Goal: Browse casually: Explore the website without a specific task or goal

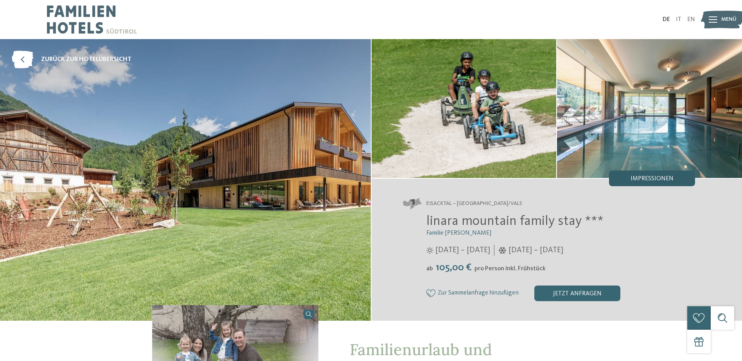
click at [633, 180] on span "Impressionen" at bounding box center [651, 179] width 43 height 6
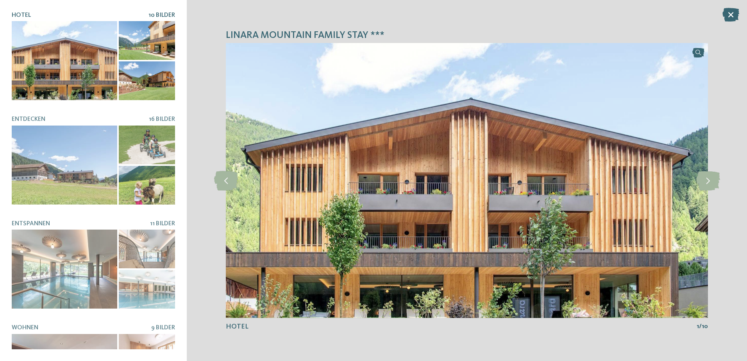
click at [75, 75] on div at bounding box center [65, 60] width 106 height 79
click at [706, 183] on icon at bounding box center [709, 181] width 24 height 20
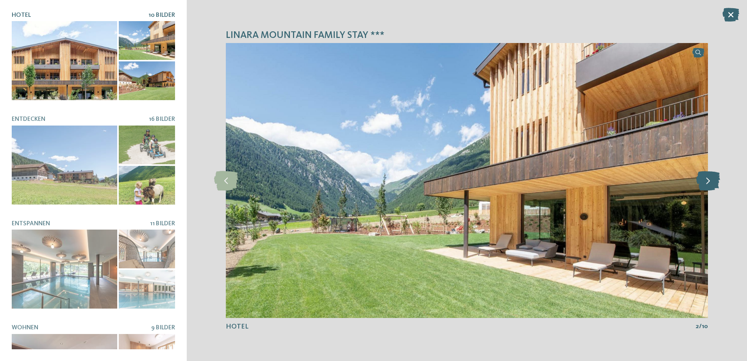
click at [706, 183] on icon at bounding box center [709, 181] width 24 height 20
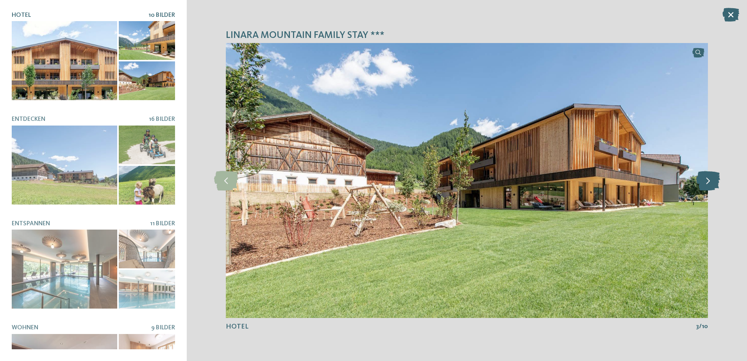
click at [706, 183] on icon at bounding box center [709, 181] width 24 height 20
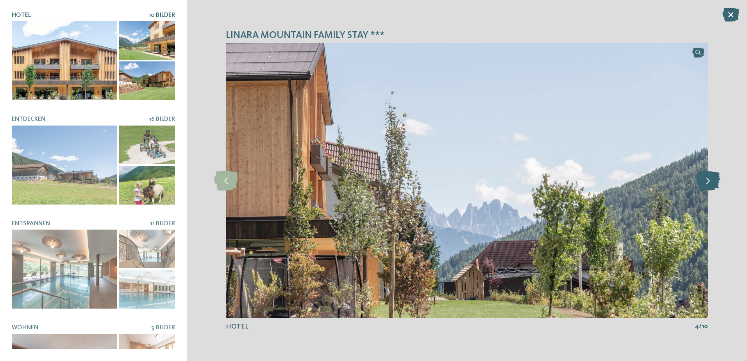
click at [706, 183] on icon at bounding box center [709, 181] width 24 height 20
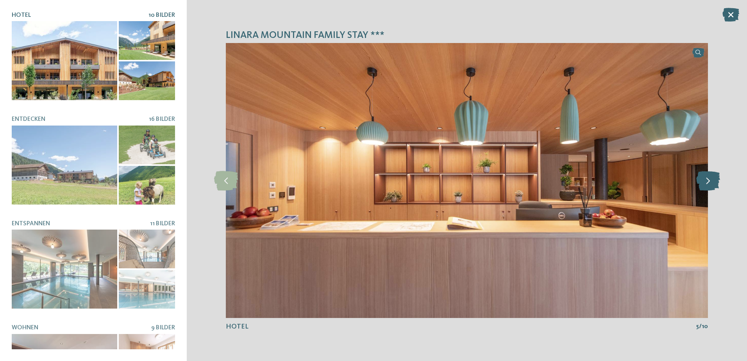
click at [706, 183] on icon at bounding box center [709, 181] width 24 height 20
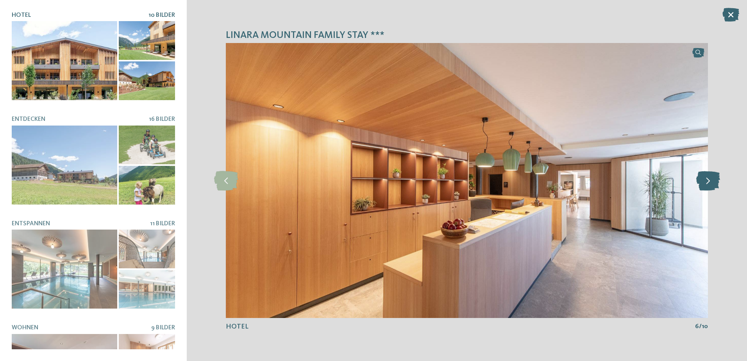
click at [706, 183] on icon at bounding box center [709, 181] width 24 height 20
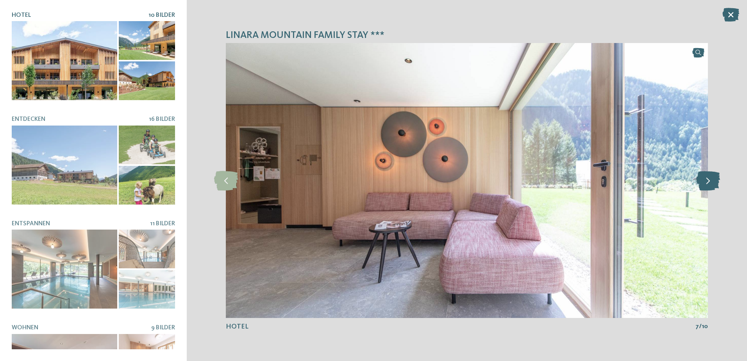
click at [706, 183] on icon at bounding box center [709, 181] width 24 height 20
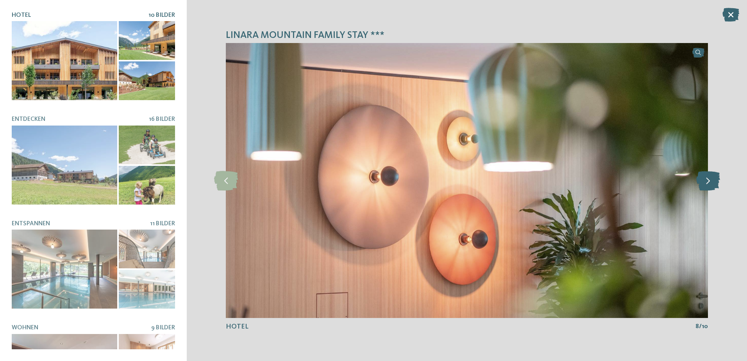
click at [706, 183] on icon at bounding box center [709, 181] width 24 height 20
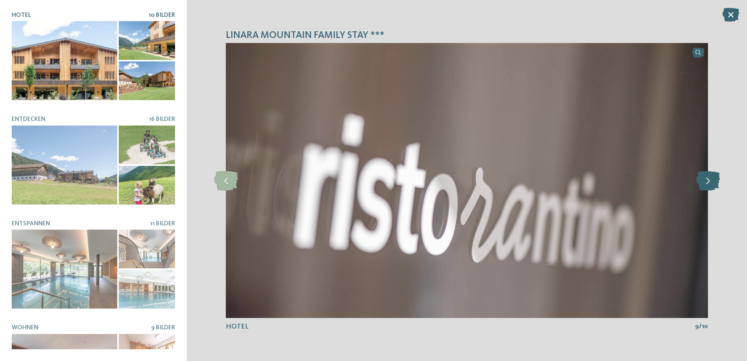
click at [706, 183] on icon at bounding box center [709, 181] width 24 height 20
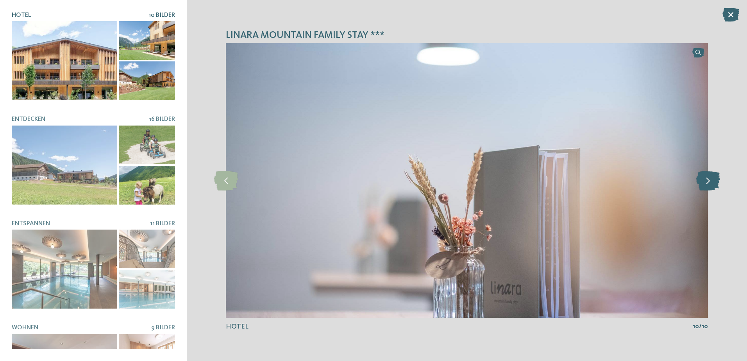
click at [706, 183] on icon at bounding box center [709, 181] width 24 height 20
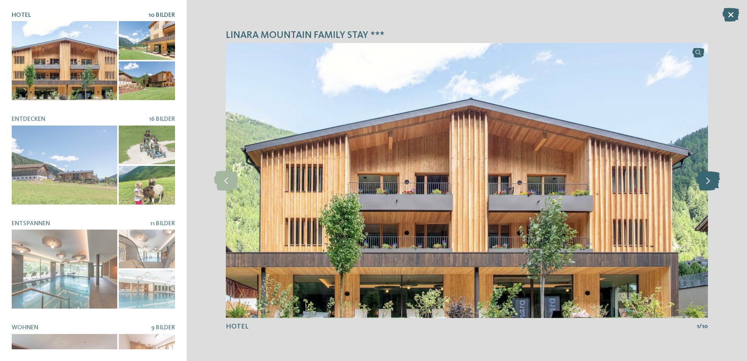
click at [706, 183] on icon at bounding box center [709, 181] width 24 height 20
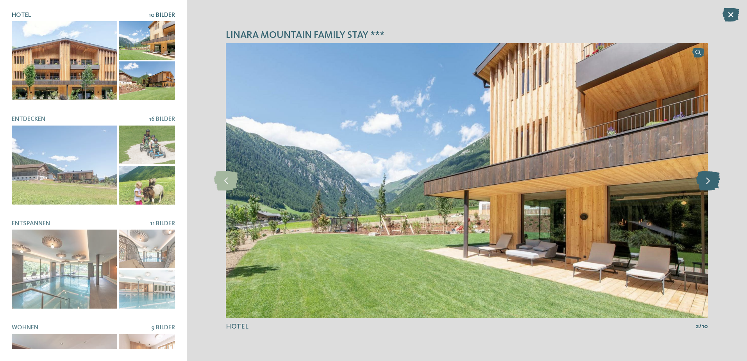
click at [706, 183] on icon at bounding box center [709, 181] width 24 height 20
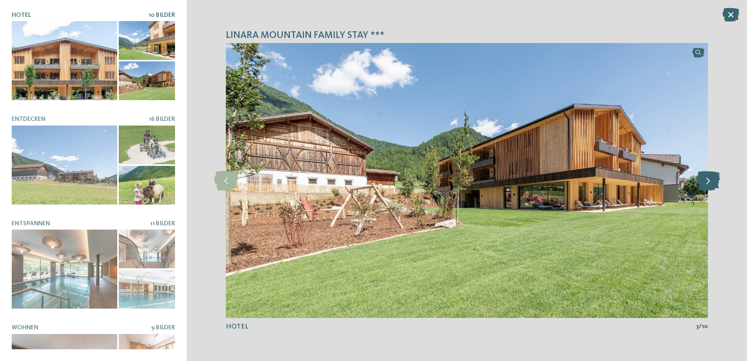
click at [706, 183] on icon at bounding box center [709, 181] width 24 height 20
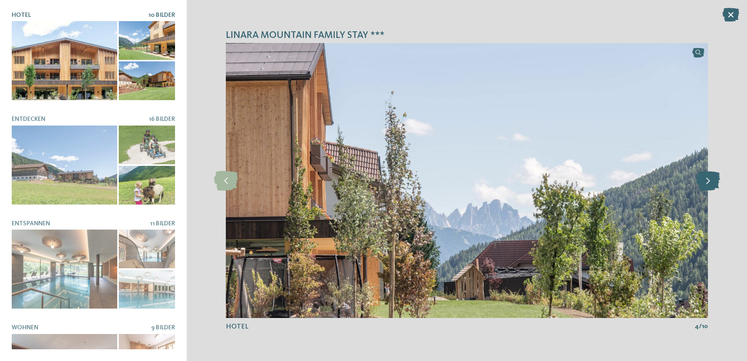
click at [706, 183] on icon at bounding box center [709, 181] width 24 height 20
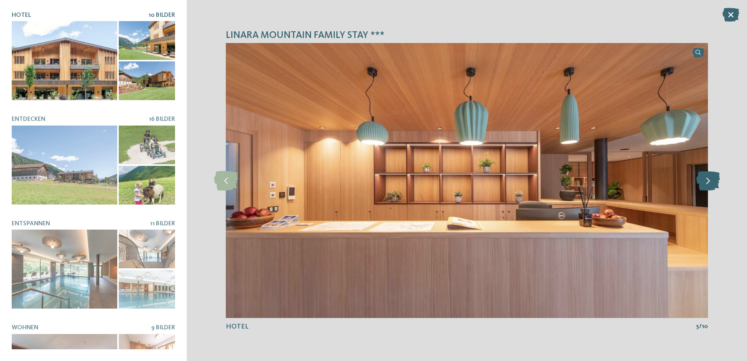
click at [707, 182] on icon at bounding box center [709, 181] width 24 height 20
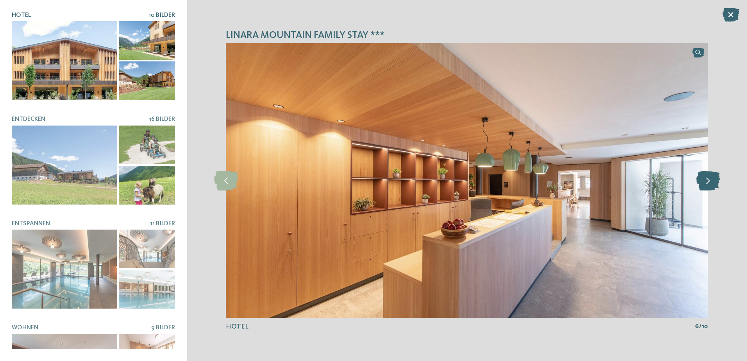
click at [707, 182] on icon at bounding box center [709, 181] width 24 height 20
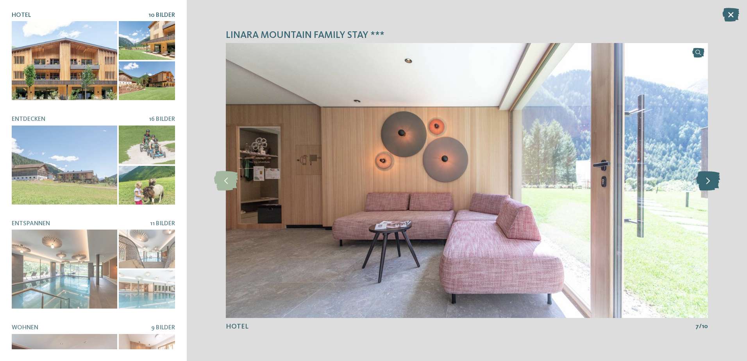
click at [707, 182] on icon at bounding box center [709, 181] width 24 height 20
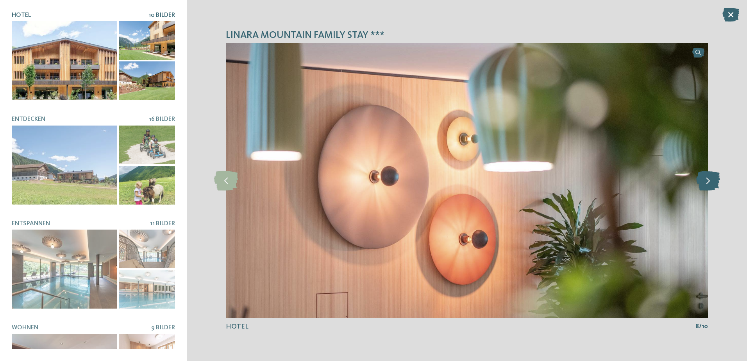
click at [707, 182] on icon at bounding box center [709, 181] width 24 height 20
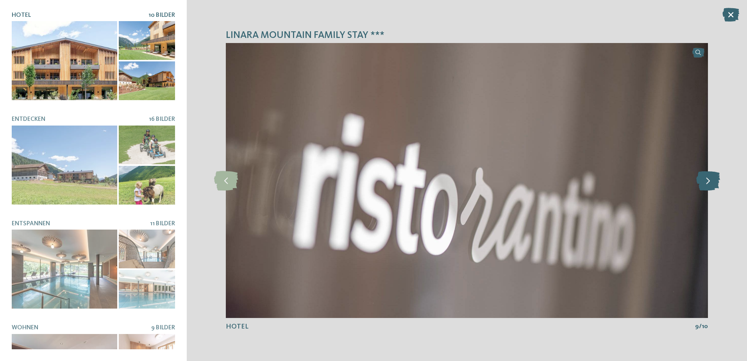
click at [707, 182] on icon at bounding box center [709, 181] width 24 height 20
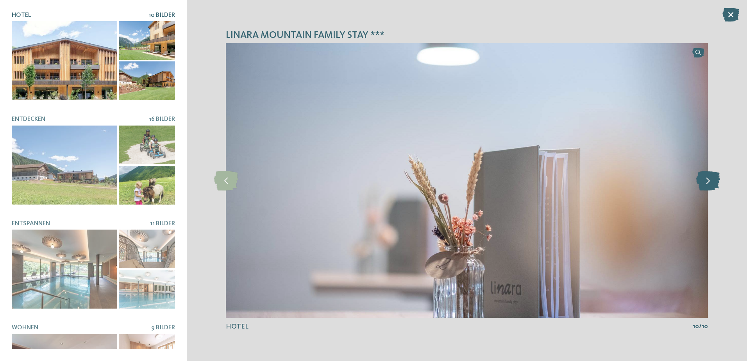
click at [707, 182] on icon at bounding box center [709, 181] width 24 height 20
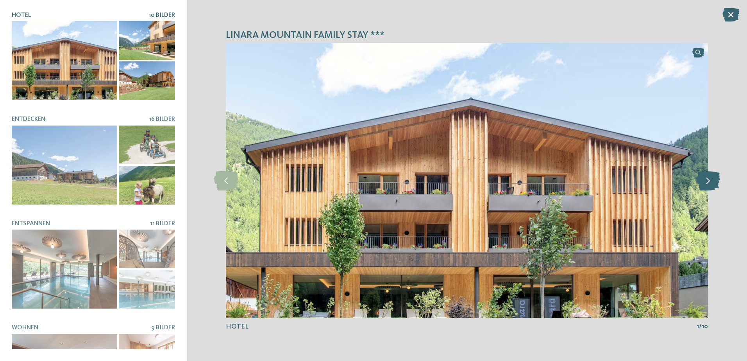
click at [707, 182] on icon at bounding box center [709, 181] width 24 height 20
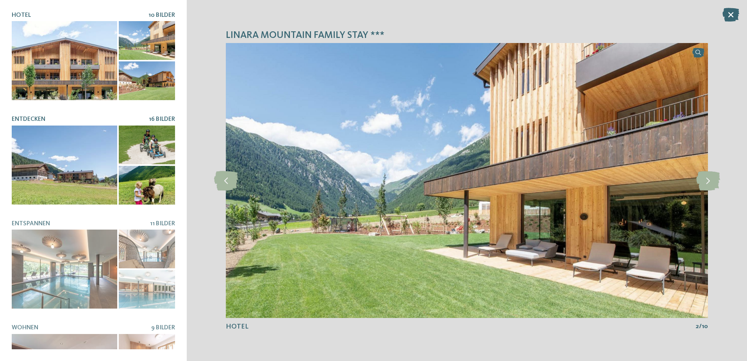
click at [74, 199] on div at bounding box center [65, 164] width 106 height 79
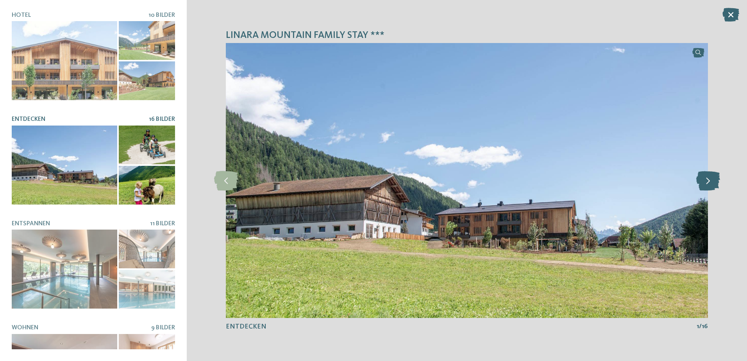
click at [703, 182] on icon at bounding box center [709, 181] width 24 height 20
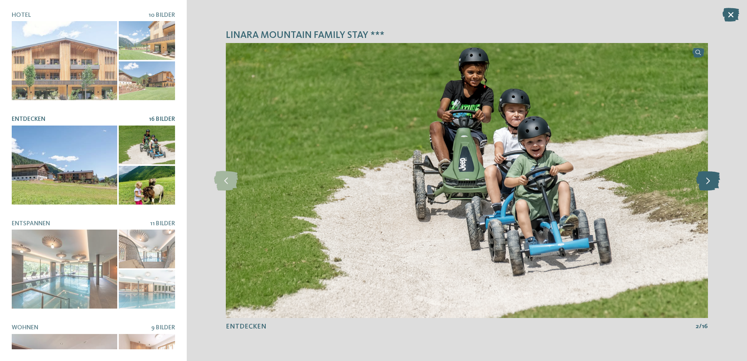
click at [703, 182] on icon at bounding box center [709, 181] width 24 height 20
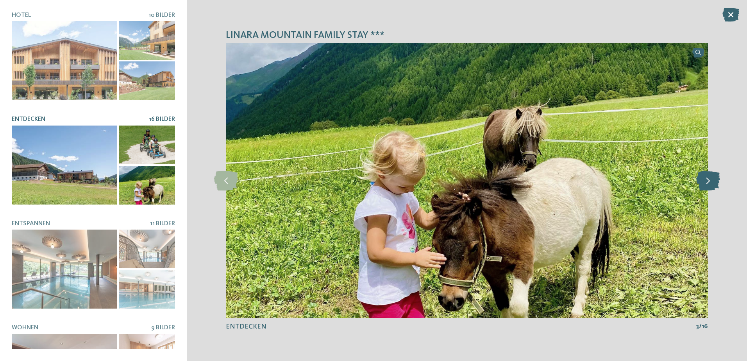
click at [703, 182] on icon at bounding box center [709, 181] width 24 height 20
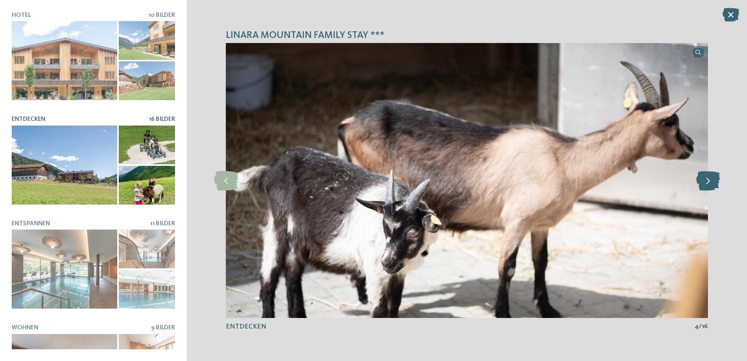
click at [703, 182] on icon at bounding box center [709, 181] width 24 height 20
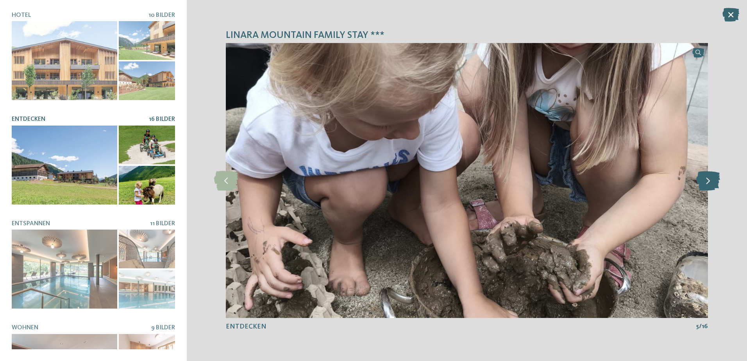
click at [703, 182] on icon at bounding box center [709, 181] width 24 height 20
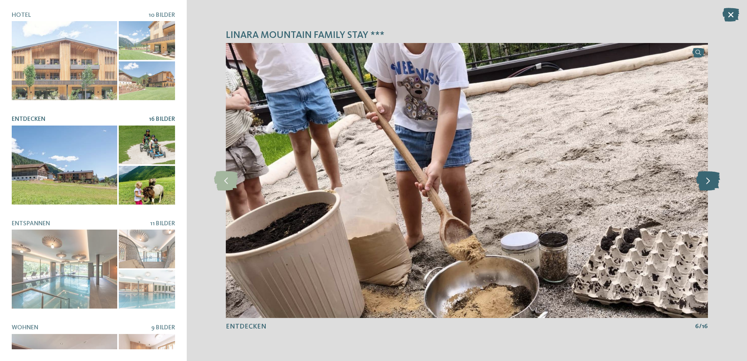
click at [703, 182] on icon at bounding box center [709, 181] width 24 height 20
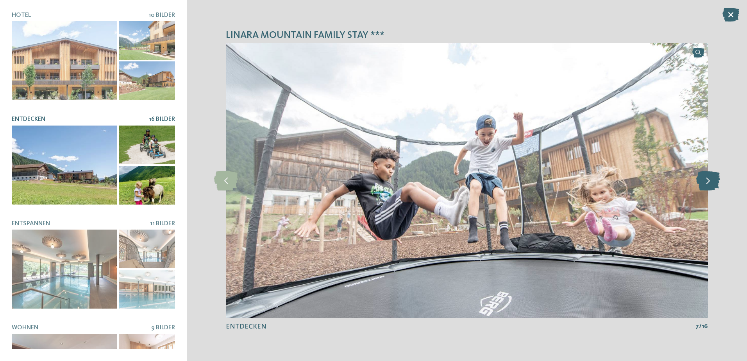
click at [703, 182] on icon at bounding box center [709, 181] width 24 height 20
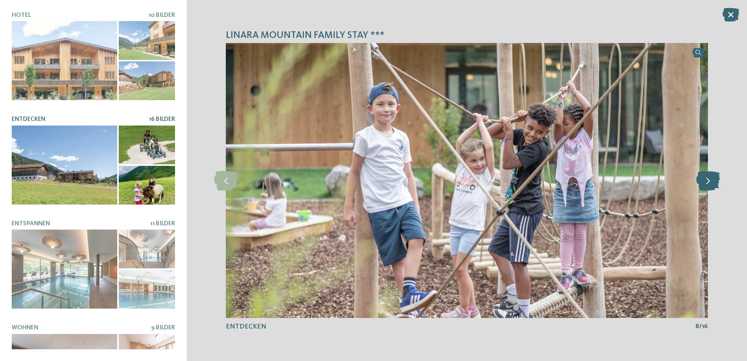
click at [703, 182] on icon at bounding box center [709, 181] width 24 height 20
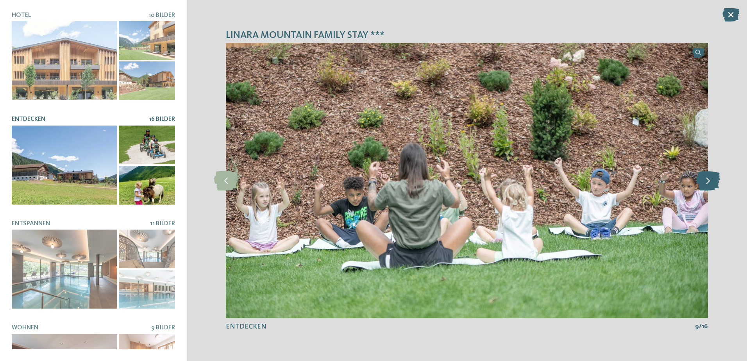
click at [703, 182] on icon at bounding box center [709, 181] width 24 height 20
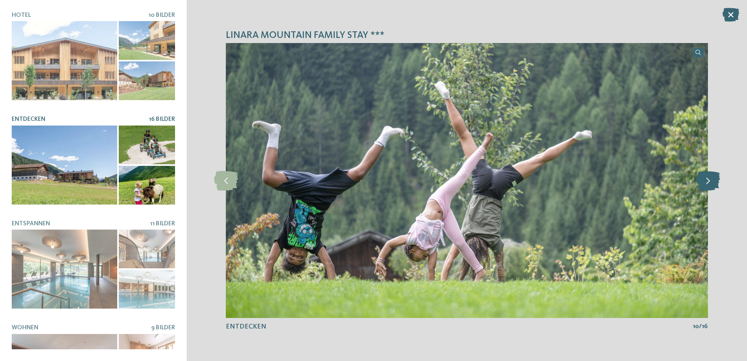
click at [703, 182] on icon at bounding box center [709, 181] width 24 height 20
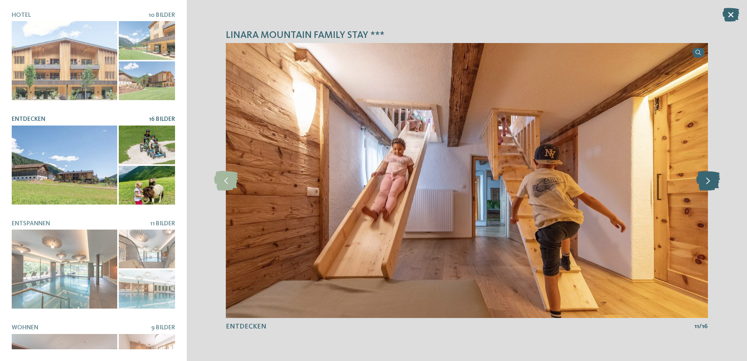
click at [703, 182] on icon at bounding box center [709, 181] width 24 height 20
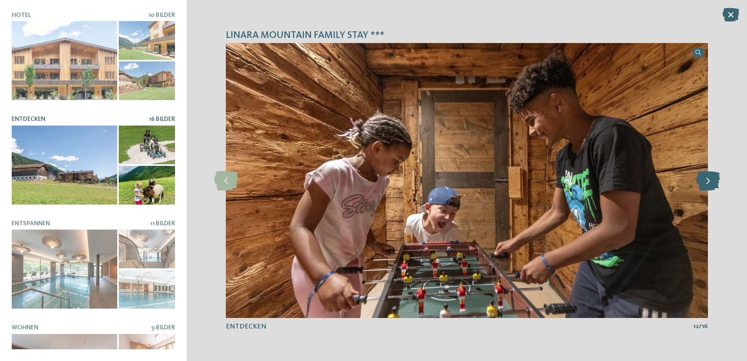
click at [703, 182] on icon at bounding box center [709, 181] width 24 height 20
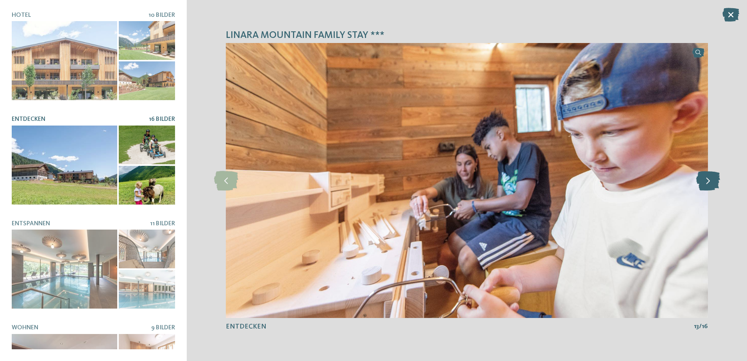
click at [703, 182] on icon at bounding box center [709, 181] width 24 height 20
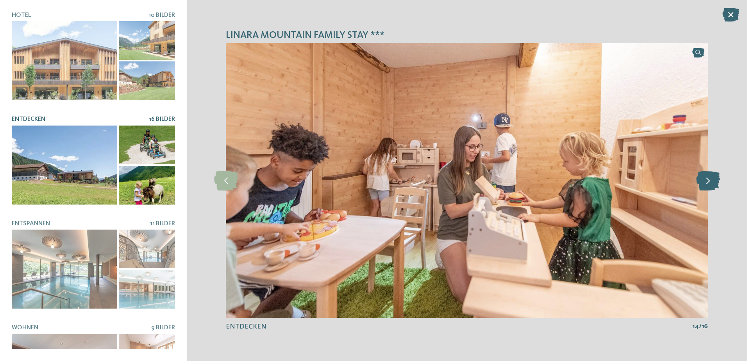
click at [703, 182] on icon at bounding box center [709, 181] width 24 height 20
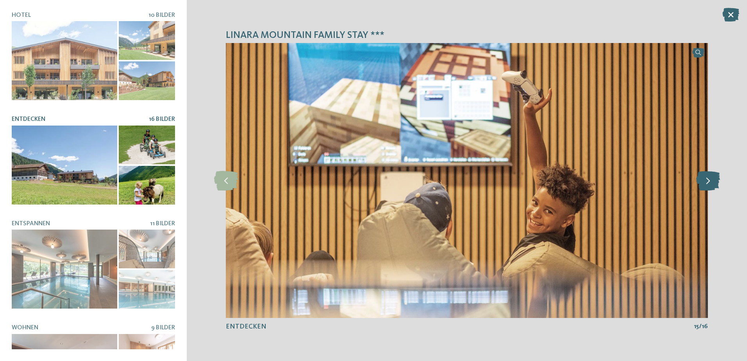
click at [703, 182] on icon at bounding box center [709, 181] width 24 height 20
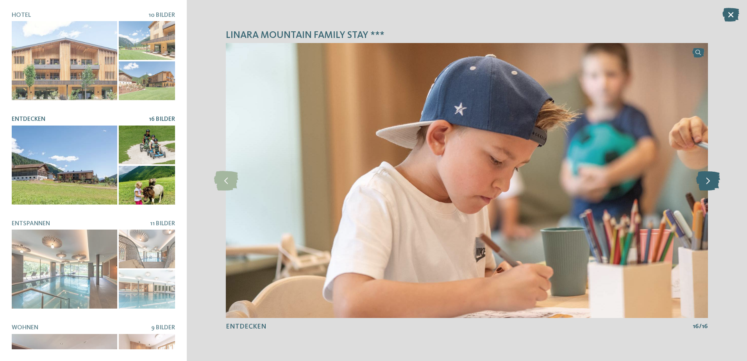
click at [703, 182] on icon at bounding box center [709, 181] width 24 height 20
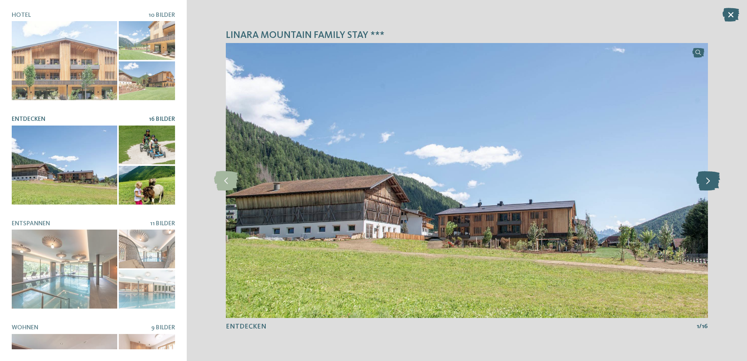
click at [703, 182] on icon at bounding box center [709, 181] width 24 height 20
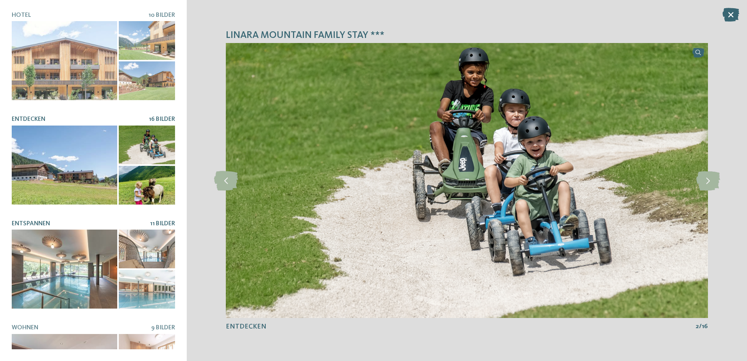
click at [94, 277] on div at bounding box center [65, 268] width 106 height 79
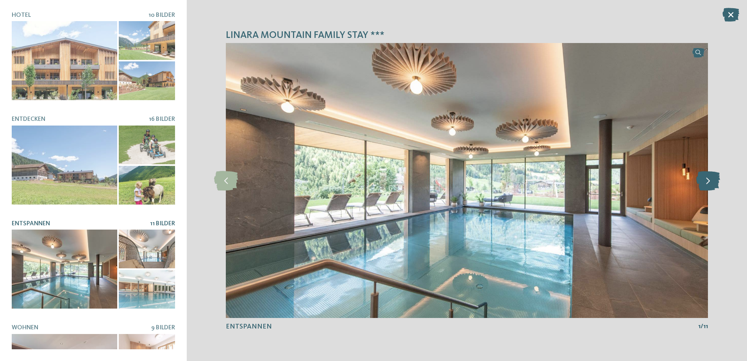
click at [703, 184] on icon at bounding box center [709, 181] width 24 height 20
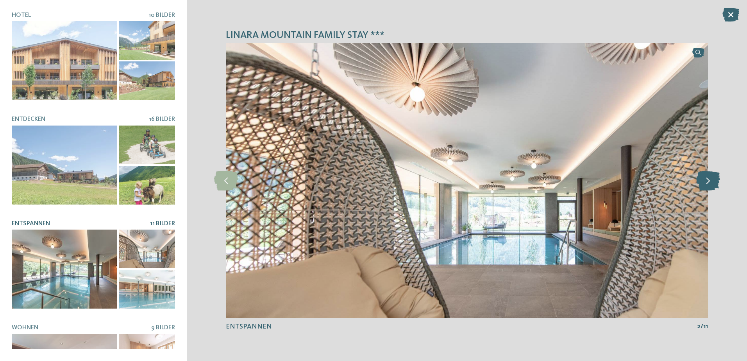
click at [703, 184] on icon at bounding box center [709, 181] width 24 height 20
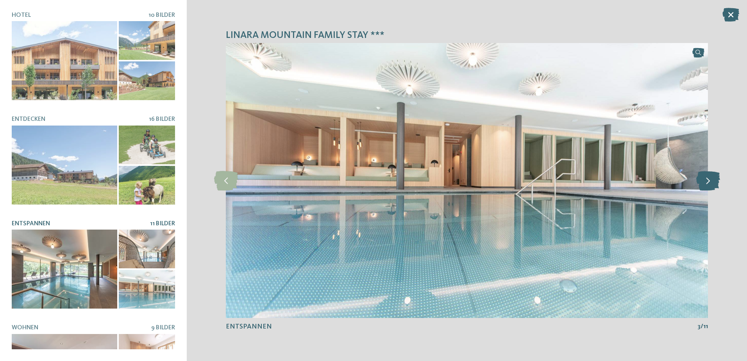
click at [703, 184] on icon at bounding box center [709, 181] width 24 height 20
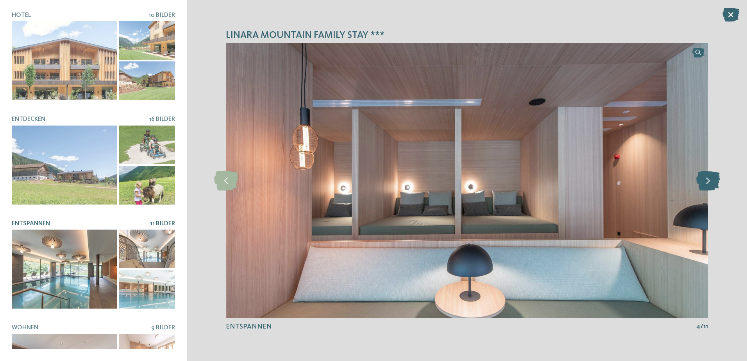
click at [703, 184] on icon at bounding box center [709, 181] width 24 height 20
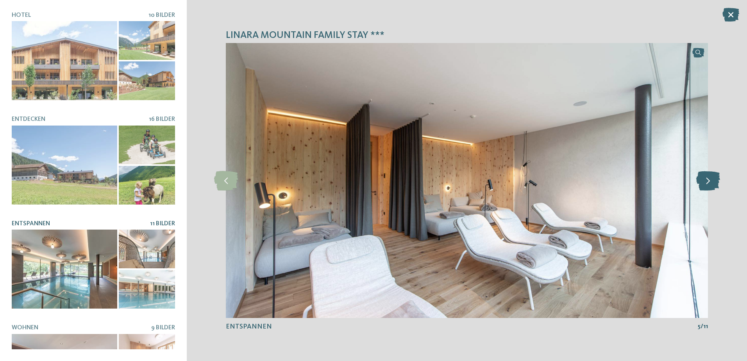
click at [703, 184] on icon at bounding box center [709, 181] width 24 height 20
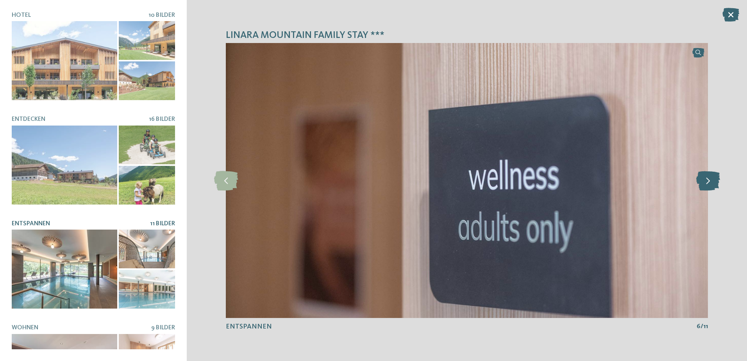
click at [703, 184] on icon at bounding box center [709, 181] width 24 height 20
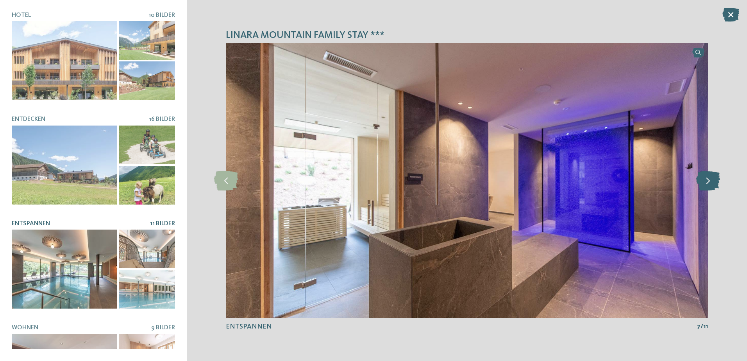
click at [703, 184] on icon at bounding box center [709, 181] width 24 height 20
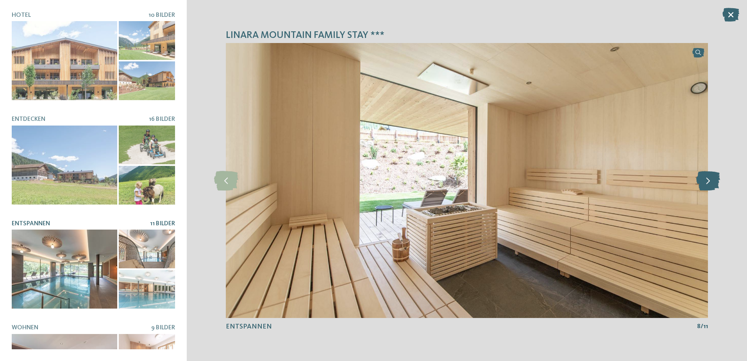
click at [703, 184] on icon at bounding box center [709, 181] width 24 height 20
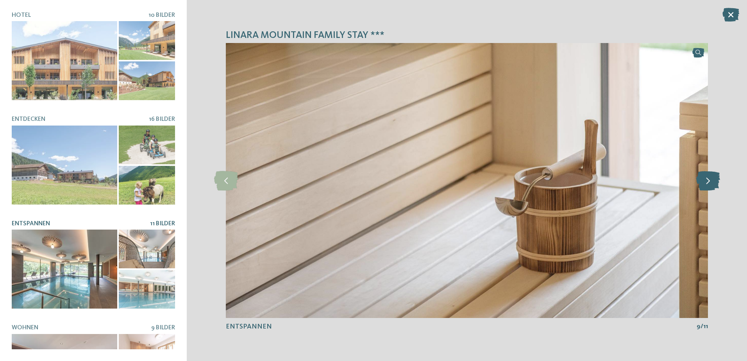
click at [703, 184] on icon at bounding box center [709, 181] width 24 height 20
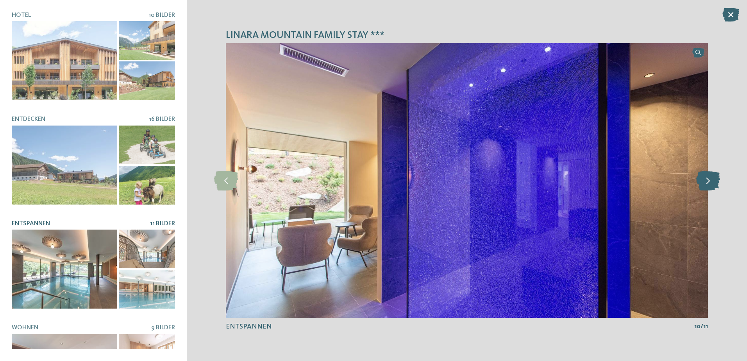
click at [703, 184] on icon at bounding box center [709, 181] width 24 height 20
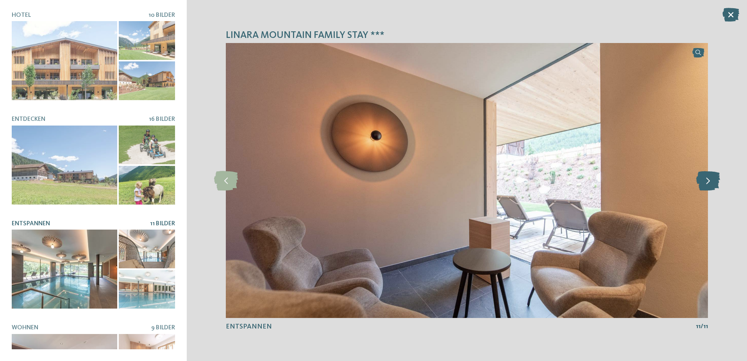
click at [703, 184] on icon at bounding box center [709, 181] width 24 height 20
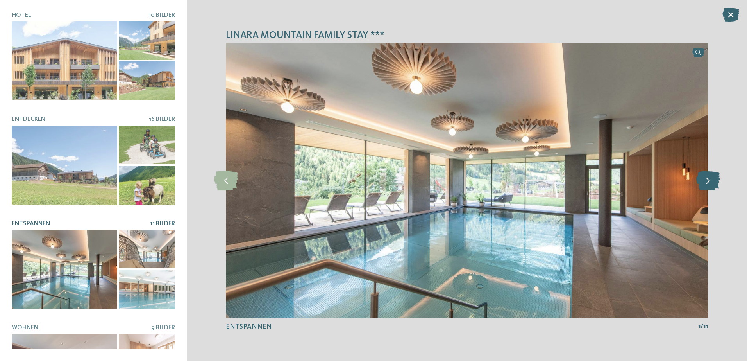
click at [703, 184] on icon at bounding box center [709, 181] width 24 height 20
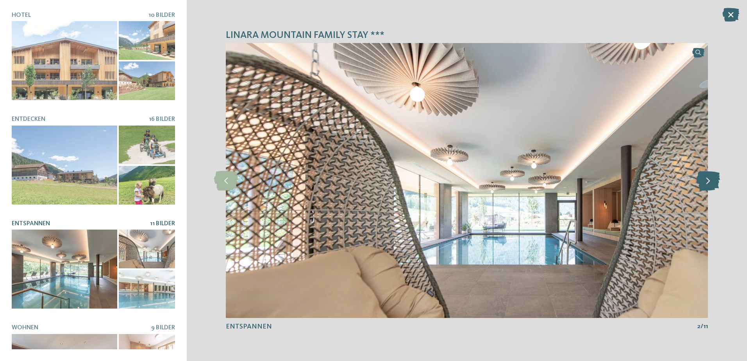
click at [703, 184] on icon at bounding box center [709, 181] width 24 height 20
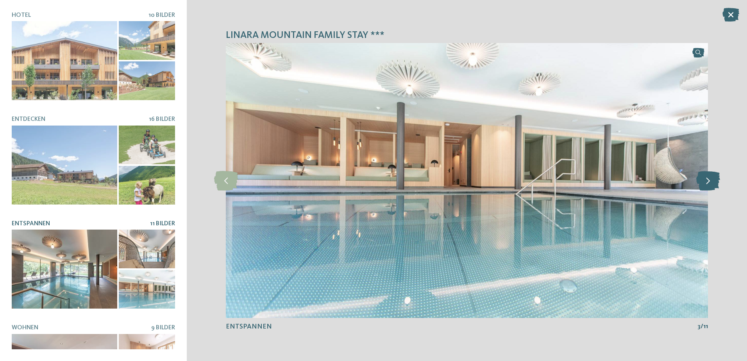
click at [703, 184] on icon at bounding box center [709, 181] width 24 height 20
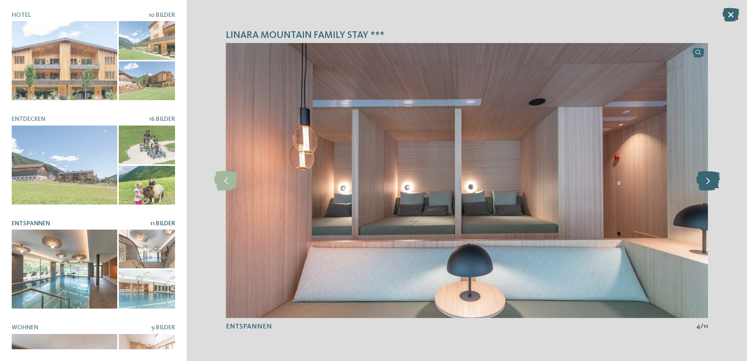
click at [703, 184] on icon at bounding box center [709, 181] width 24 height 20
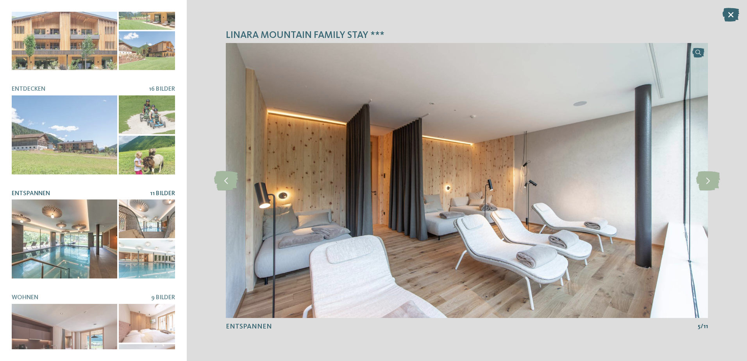
scroll to position [117, 0]
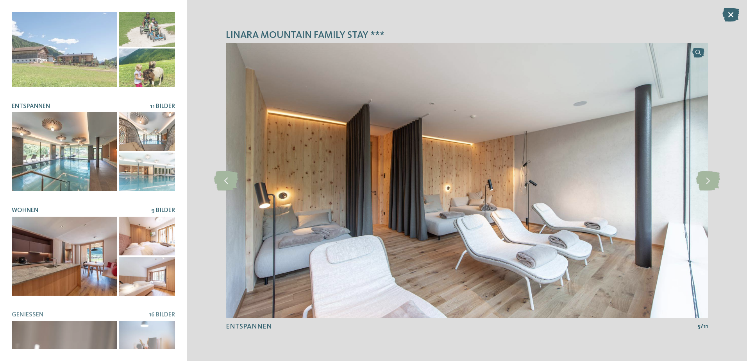
click at [61, 260] on div at bounding box center [65, 256] width 106 height 79
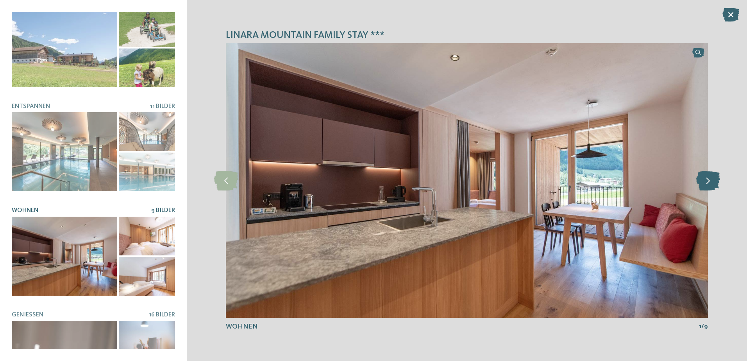
click at [709, 184] on icon at bounding box center [709, 181] width 24 height 20
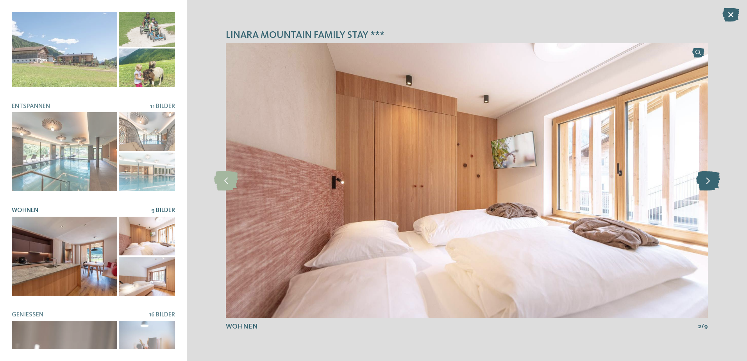
click at [710, 184] on icon at bounding box center [709, 181] width 24 height 20
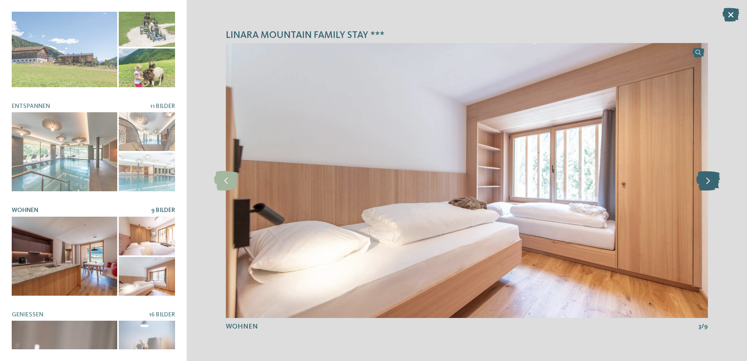
click at [710, 184] on icon at bounding box center [709, 181] width 24 height 20
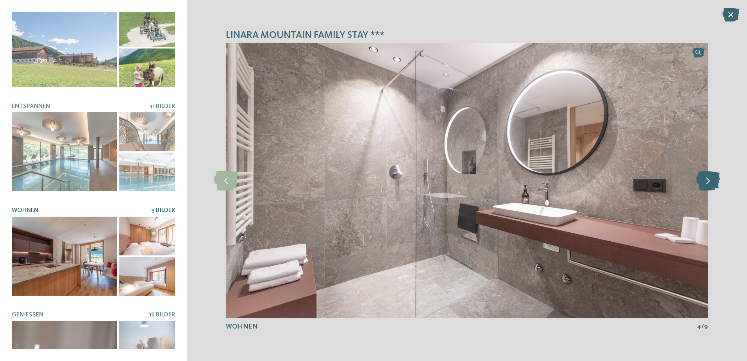
click at [710, 183] on icon at bounding box center [709, 181] width 24 height 20
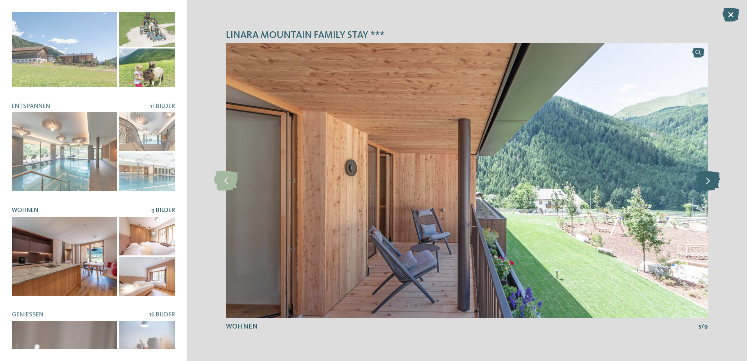
click at [711, 183] on icon at bounding box center [709, 181] width 24 height 20
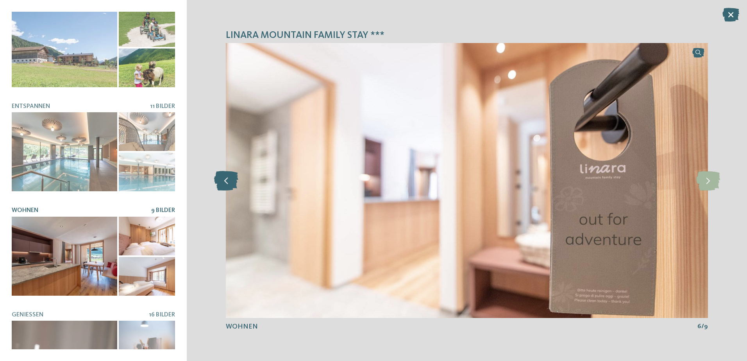
click at [228, 174] on icon at bounding box center [226, 181] width 24 height 20
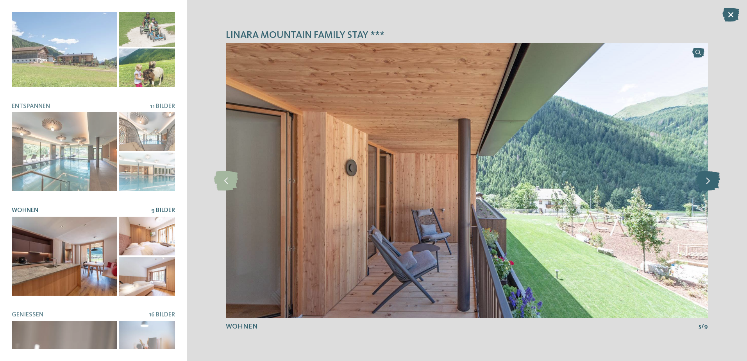
click at [712, 182] on icon at bounding box center [709, 181] width 24 height 20
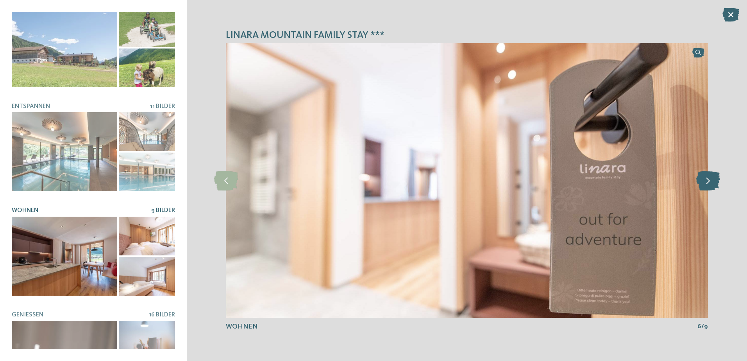
click at [712, 182] on icon at bounding box center [709, 181] width 24 height 20
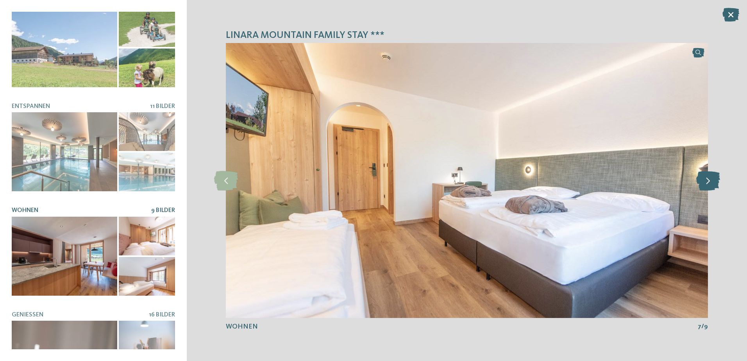
click at [712, 182] on icon at bounding box center [709, 181] width 24 height 20
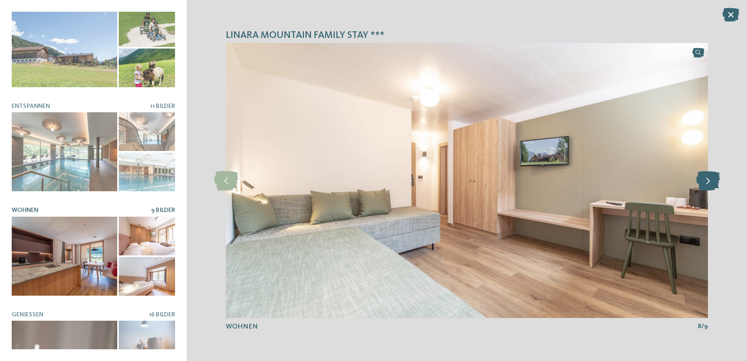
click at [712, 182] on icon at bounding box center [709, 181] width 24 height 20
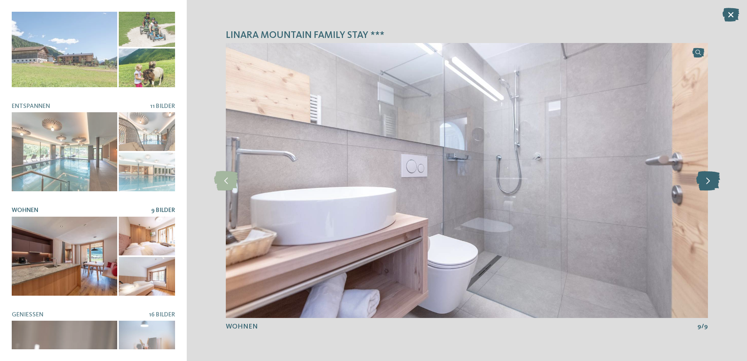
click at [712, 182] on icon at bounding box center [709, 181] width 24 height 20
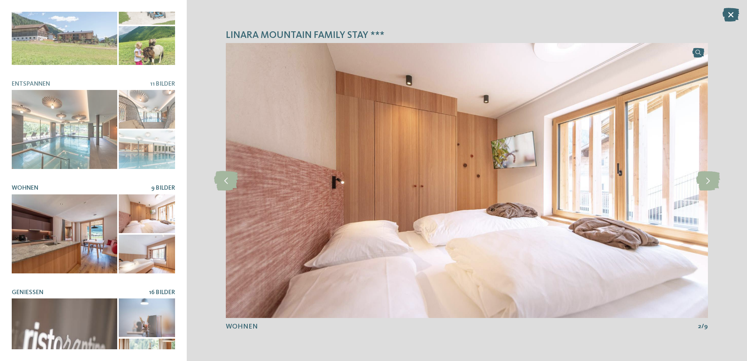
scroll to position [158, 0]
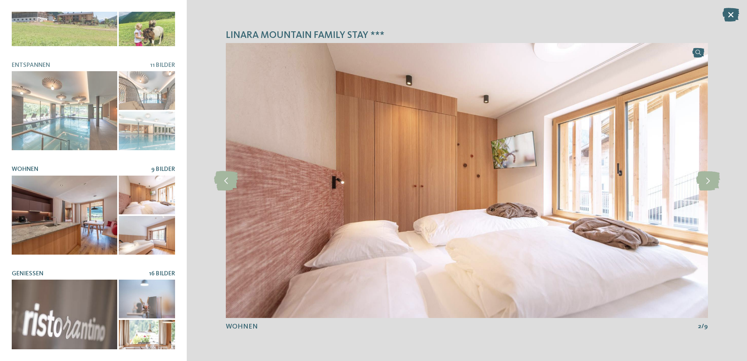
click at [89, 280] on div at bounding box center [65, 319] width 106 height 79
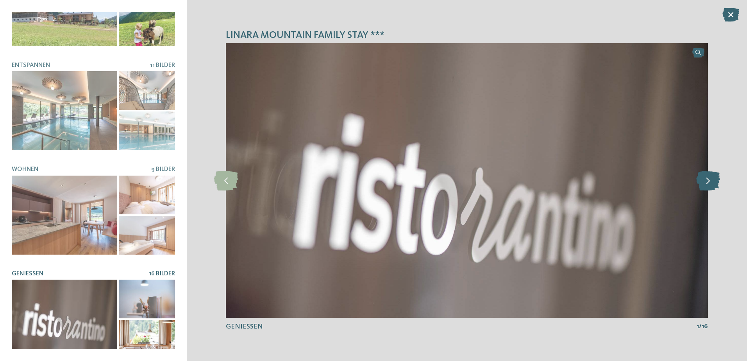
click at [717, 181] on icon at bounding box center [709, 181] width 24 height 20
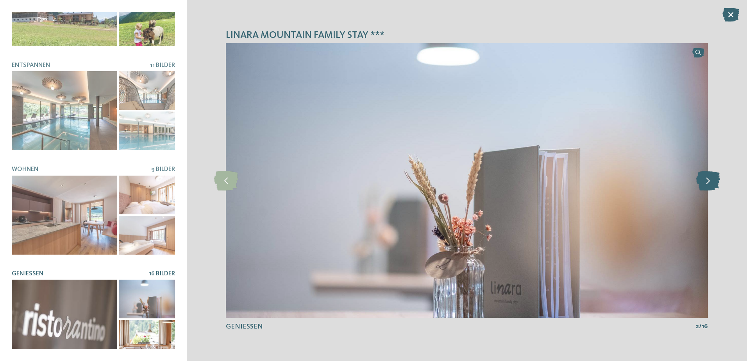
click at [717, 181] on icon at bounding box center [709, 181] width 24 height 20
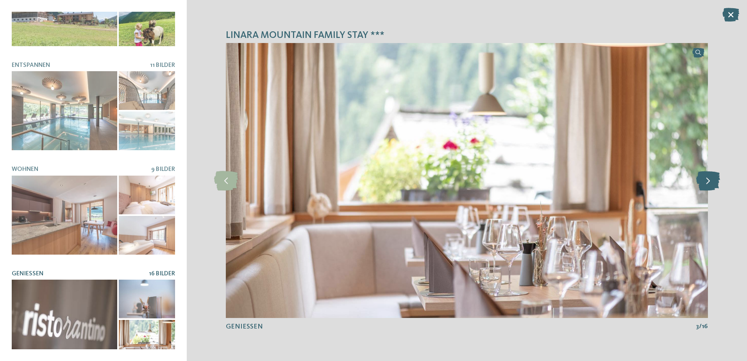
click at [717, 181] on icon at bounding box center [709, 181] width 24 height 20
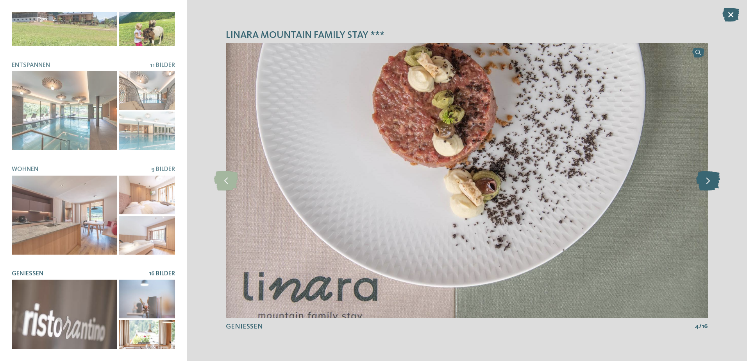
click at [717, 181] on icon at bounding box center [709, 181] width 24 height 20
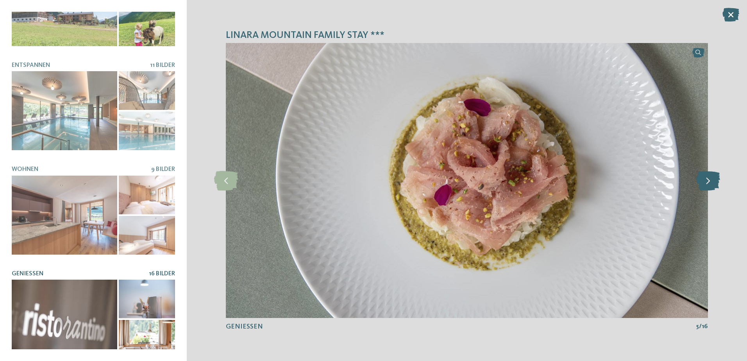
click at [717, 181] on icon at bounding box center [709, 181] width 24 height 20
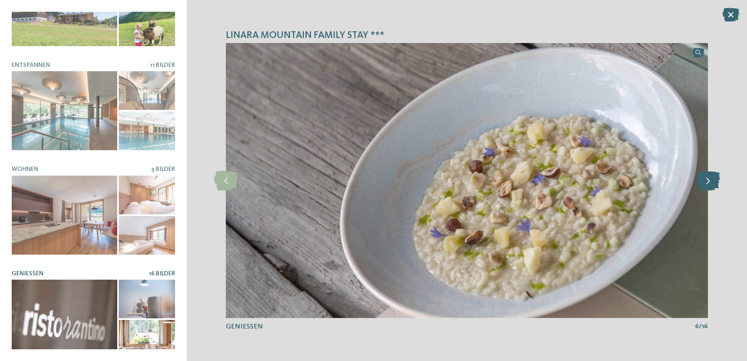
click at [717, 181] on icon at bounding box center [709, 181] width 24 height 20
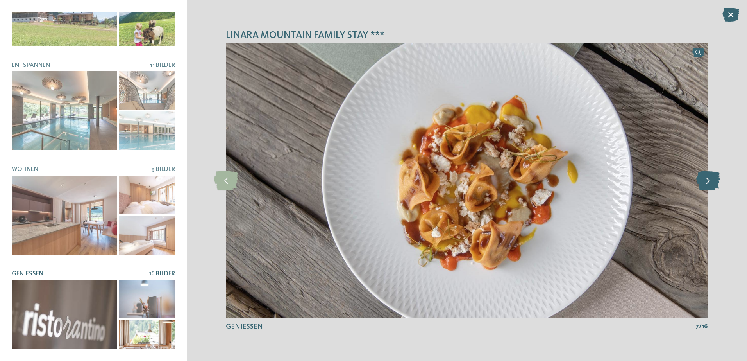
click at [717, 181] on icon at bounding box center [709, 181] width 24 height 20
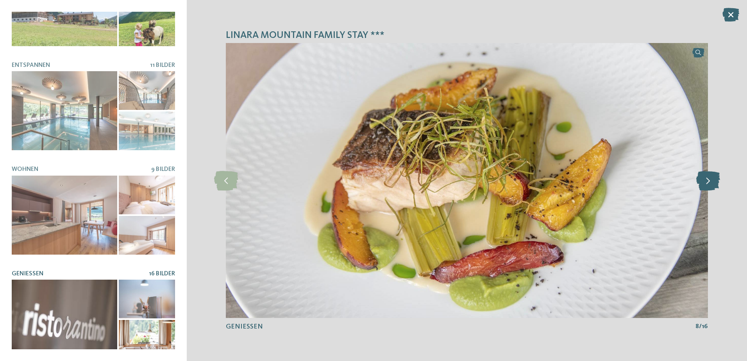
click at [717, 181] on icon at bounding box center [709, 181] width 24 height 20
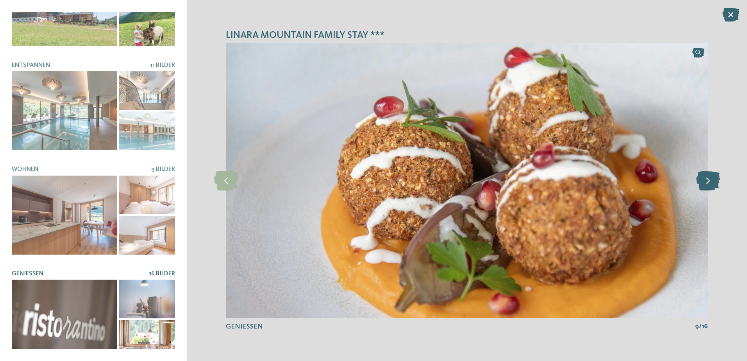
click at [717, 181] on icon at bounding box center [709, 181] width 24 height 20
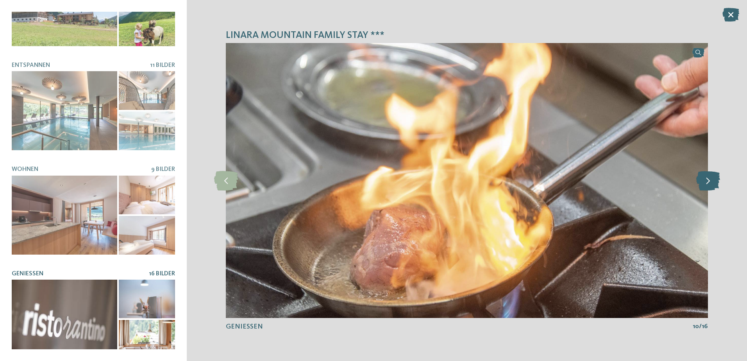
click at [717, 181] on icon at bounding box center [709, 181] width 24 height 20
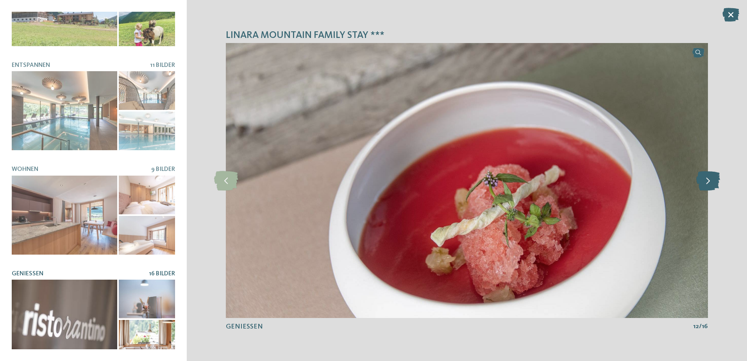
click at [717, 181] on icon at bounding box center [709, 181] width 24 height 20
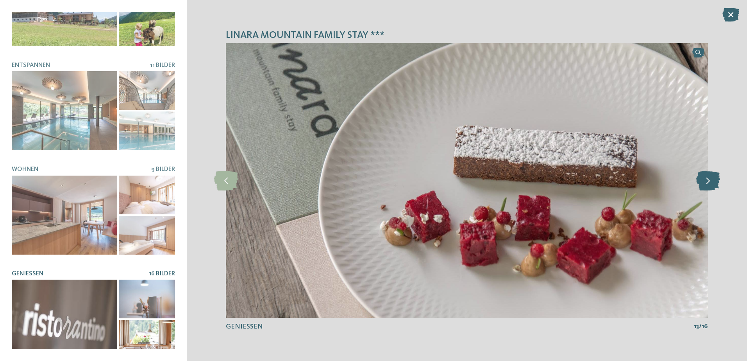
click at [717, 181] on icon at bounding box center [709, 181] width 24 height 20
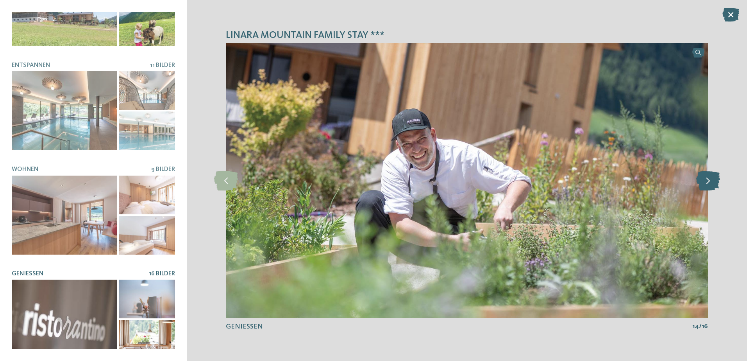
click at [717, 181] on icon at bounding box center [709, 181] width 24 height 20
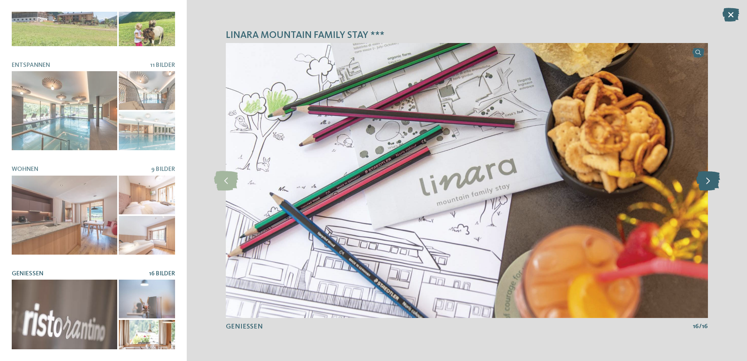
click at [717, 181] on icon at bounding box center [709, 181] width 24 height 20
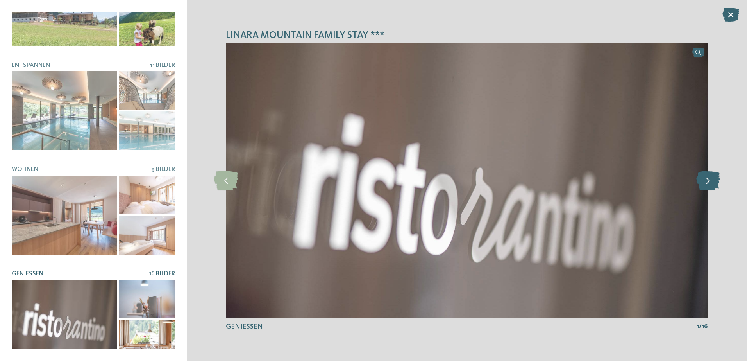
click at [717, 181] on icon at bounding box center [709, 181] width 24 height 20
